Goal: Obtain resource: Obtain resource

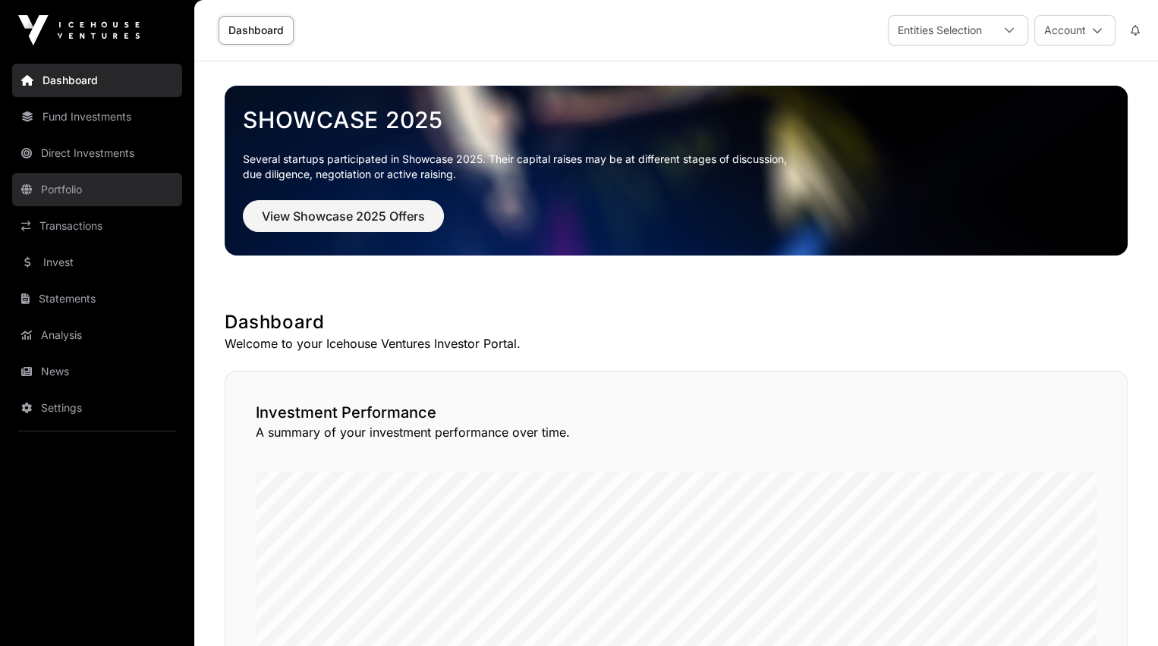
click at [56, 187] on link "Portfolio" at bounding box center [97, 189] width 170 height 33
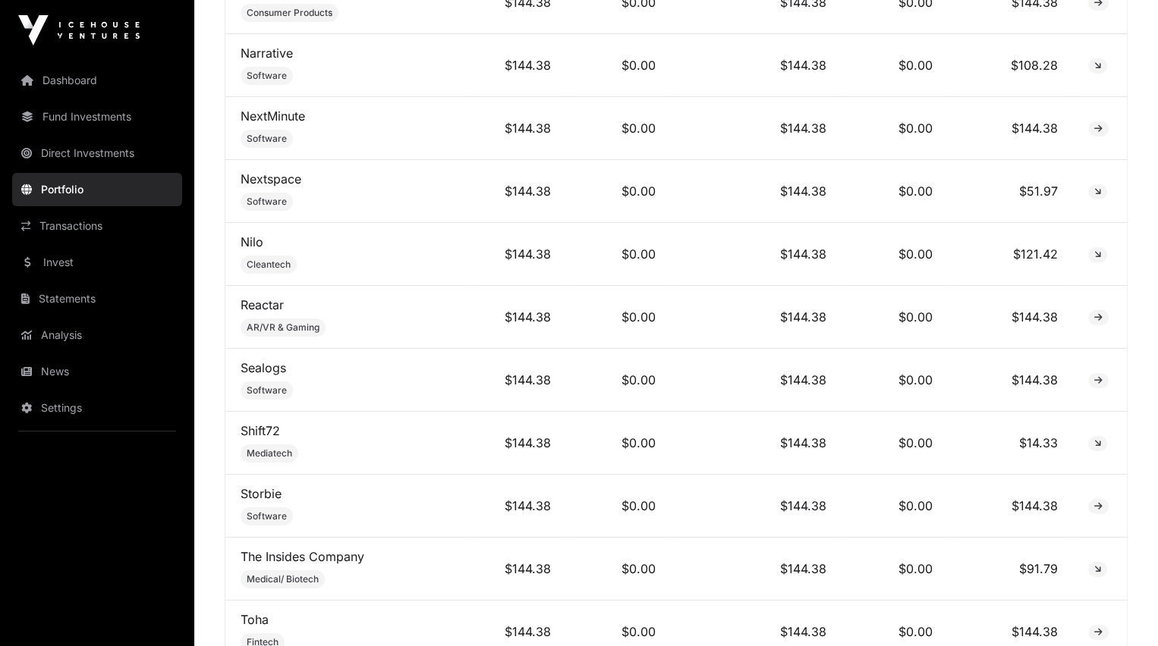
scroll to position [6073, 0]
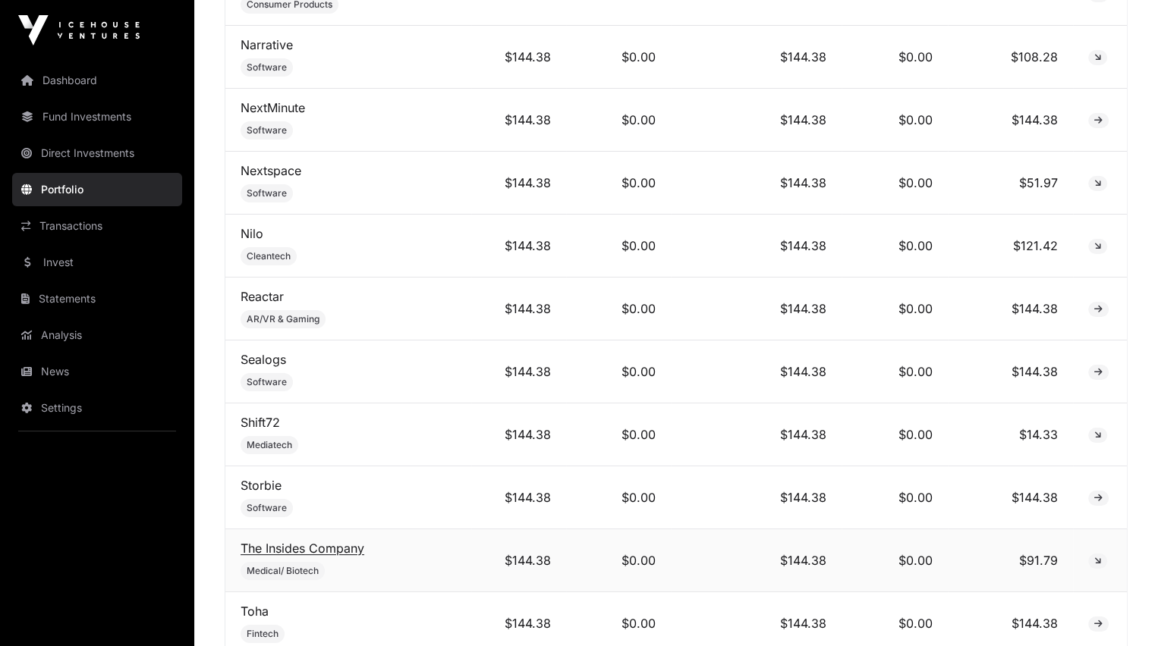
click at [282, 541] on link "The Insides Company" at bounding box center [303, 548] width 124 height 15
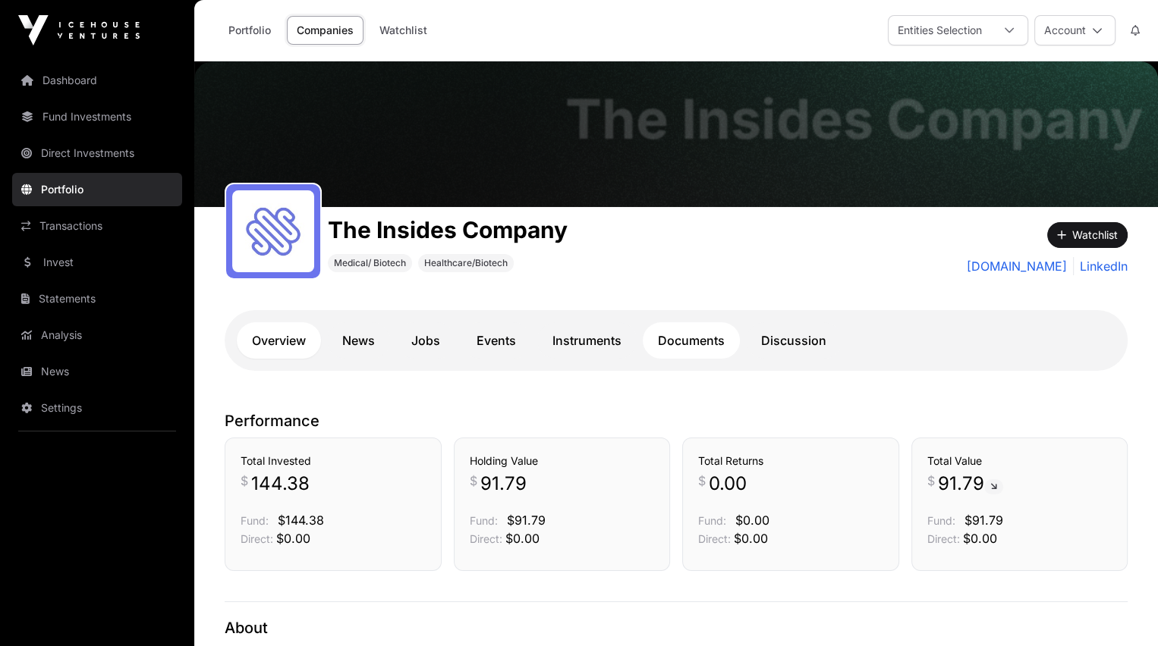
click at [699, 342] on link "Documents" at bounding box center [691, 340] width 97 height 36
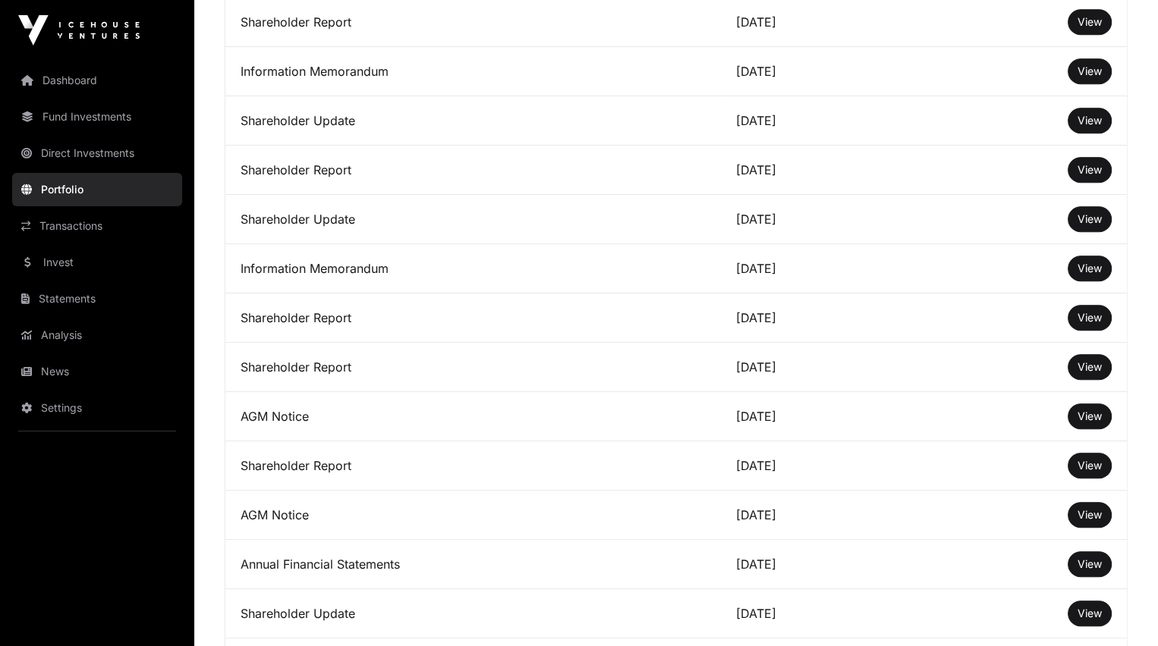
scroll to position [910, 0]
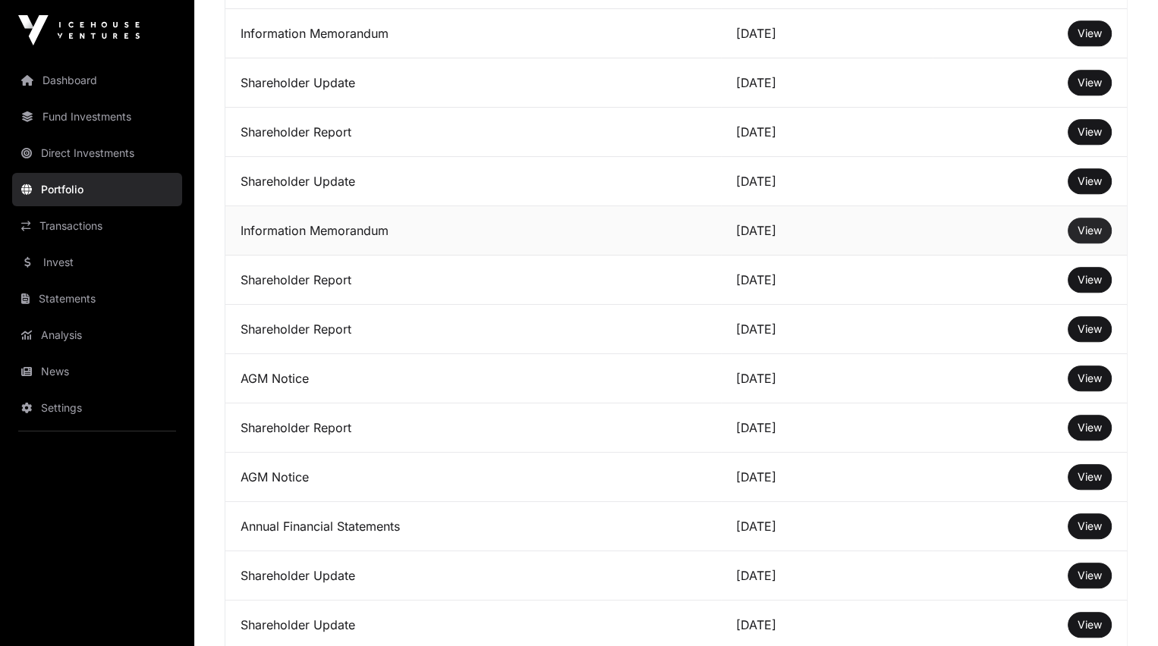
click at [1084, 231] on span "View" at bounding box center [1089, 230] width 24 height 13
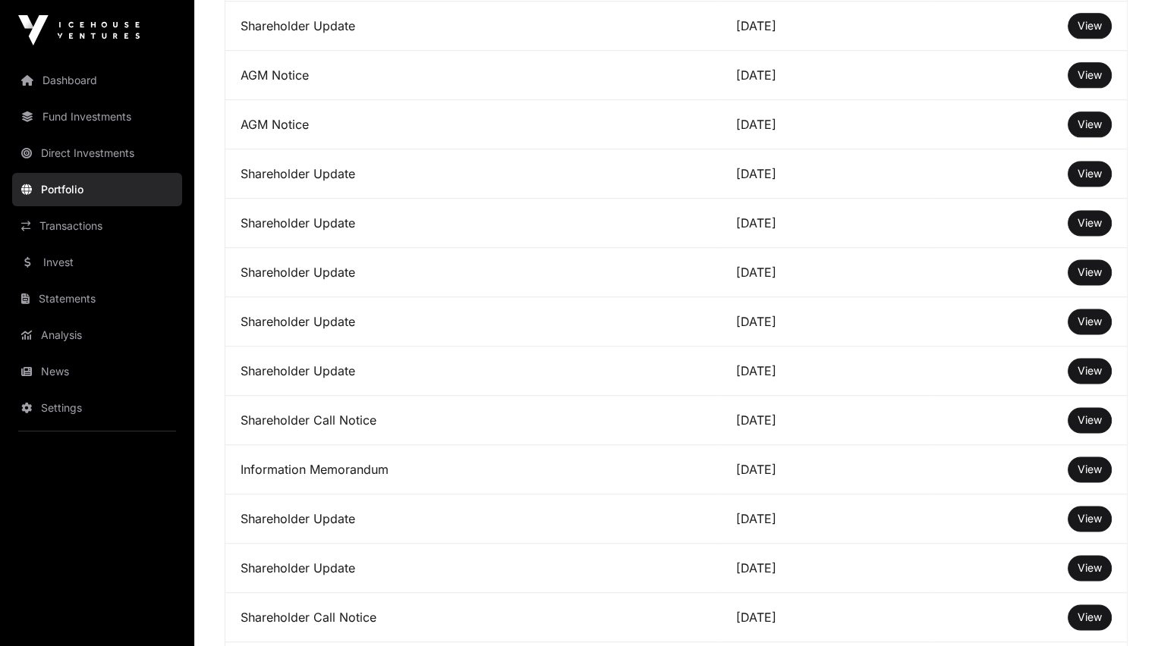
scroll to position [2120, 0]
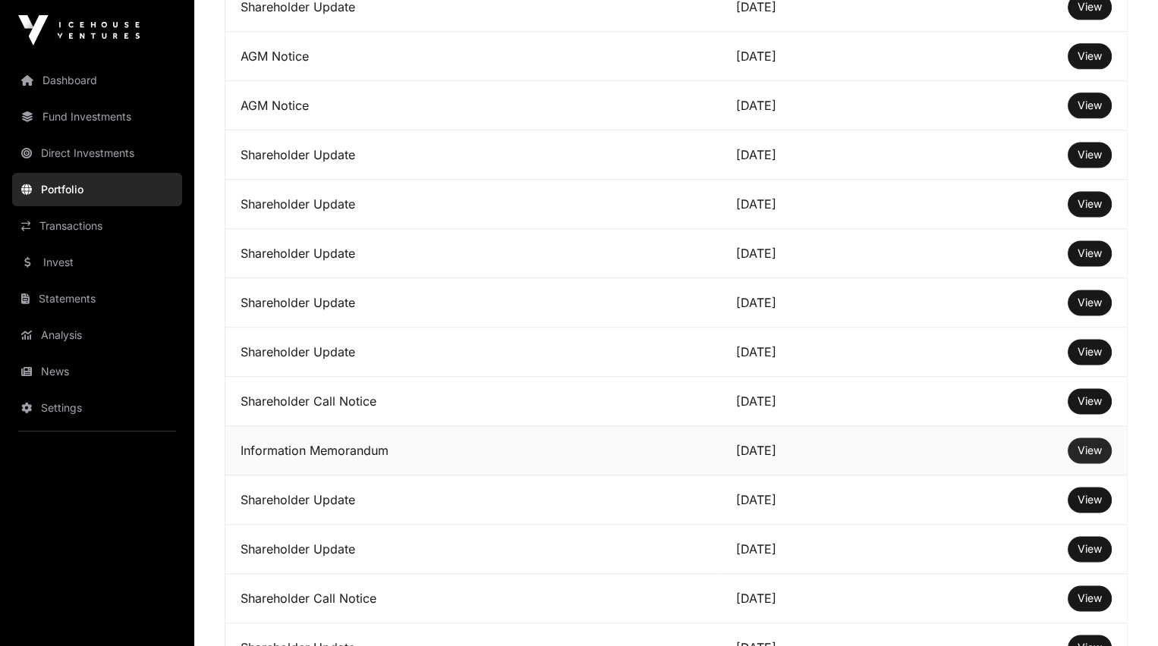
click at [1087, 444] on span "View" at bounding box center [1089, 450] width 24 height 13
